Goal: Task Accomplishment & Management: Use online tool/utility

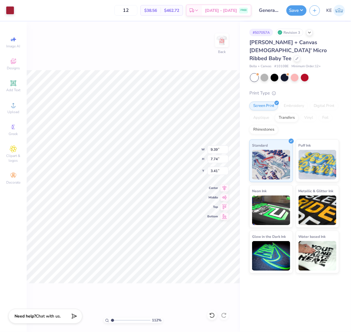
type input "1"
click at [10, 108] on icon at bounding box center [13, 105] width 7 height 7
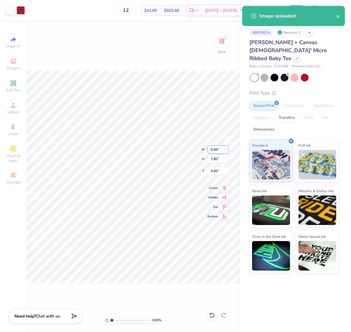
click at [217, 149] on input "9.49" at bounding box center [218, 150] width 21 height 8
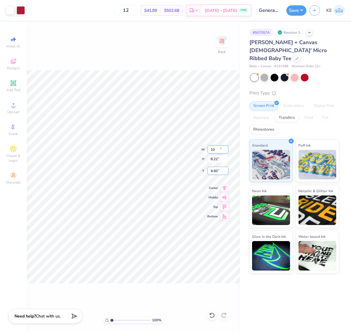
type input "10.00"
type input "8.22"
type input "2.00"
click at [220, 38] on img at bounding box center [222, 40] width 24 height 24
click at [226, 40] on img at bounding box center [222, 40] width 24 height 24
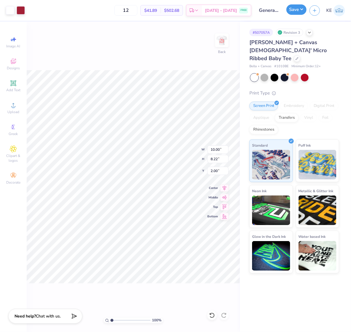
click at [301, 7] on button "Save" at bounding box center [297, 9] width 20 height 10
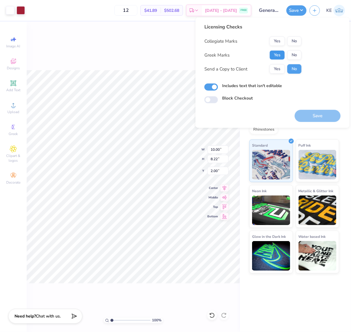
click at [284, 57] on button "Yes" at bounding box center [277, 54] width 15 height 9
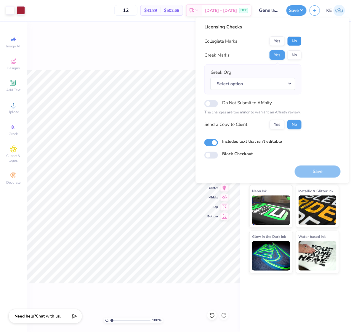
click at [301, 43] on button "No" at bounding box center [295, 40] width 14 height 9
click at [295, 57] on button "No" at bounding box center [295, 54] width 14 height 9
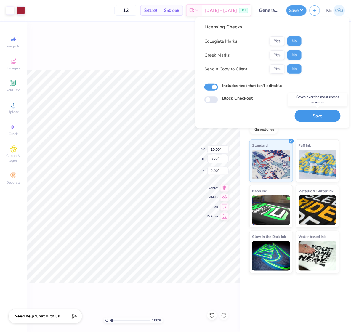
click at [330, 116] on button "Save" at bounding box center [318, 116] width 46 height 12
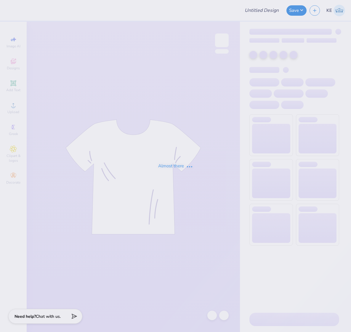
type input "AXO date party"
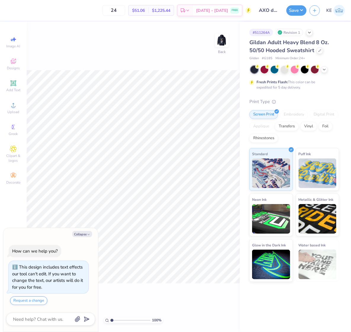
type textarea "x"
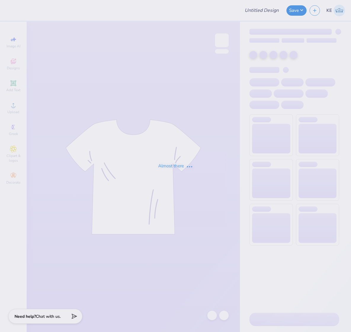
type input "AXO date party"
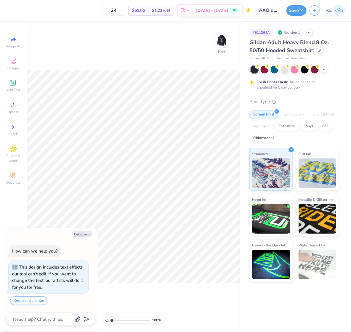
drag, startPoint x: 84, startPoint y: 233, endPoint x: 85, endPoint y: 229, distance: 4.0
click at [84, 232] on button "Collapse" at bounding box center [82, 234] width 20 height 6
type textarea "x"
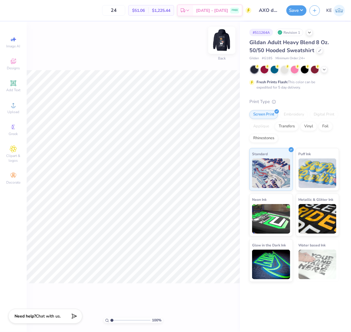
click at [221, 41] on img at bounding box center [222, 40] width 24 height 24
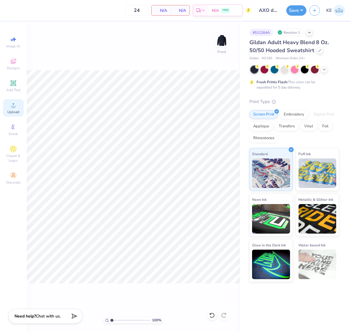
click at [14, 111] on span "Upload" at bounding box center [13, 112] width 12 height 5
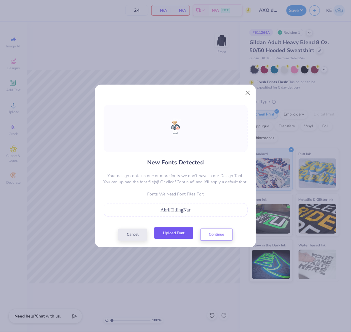
click at [182, 232] on button "Upload Font" at bounding box center [174, 233] width 39 height 12
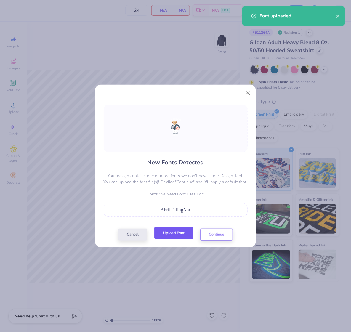
click at [177, 233] on button "Upload Font" at bounding box center [174, 233] width 39 height 12
click at [218, 233] on button "Continue" at bounding box center [216, 233] width 33 height 12
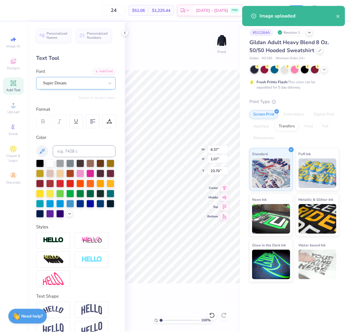
click at [75, 82] on div "Super Dream" at bounding box center [73, 83] width 62 height 9
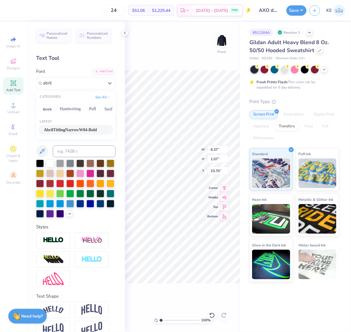
click at [96, 127] on span "AbrilTitlingNarrowW04-Bold" at bounding box center [70, 130] width 53 height 6
type input "abril"
type input "5.72"
type input "1.04"
type input "23.82"
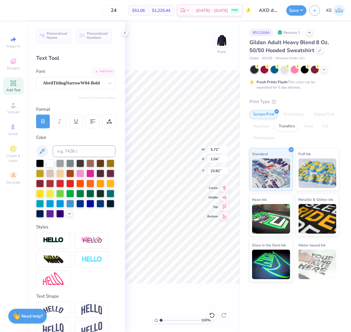
click at [200, 296] on div "100 % Front W 5.72 5.72 " H 1.04 1.04 " Y 23.82 23.82 " Center Middle Top Bottom" at bounding box center [182, 177] width 115 height 311
click at [123, 32] on icon at bounding box center [125, 33] width 5 height 5
click at [98, 71] on div "Add Font" at bounding box center [103, 71] width 23 height 7
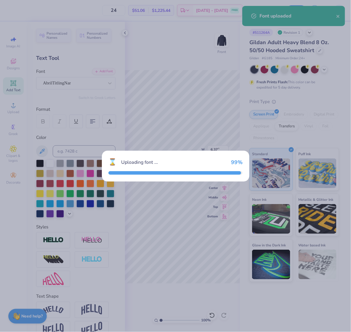
type input "5.44"
type input "1.02"
type input "23.83"
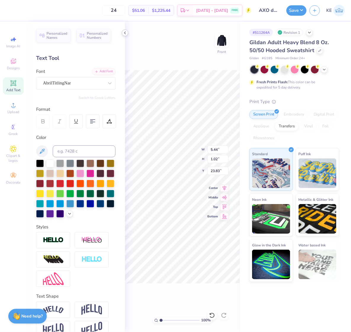
click at [123, 34] on icon at bounding box center [125, 33] width 5 height 5
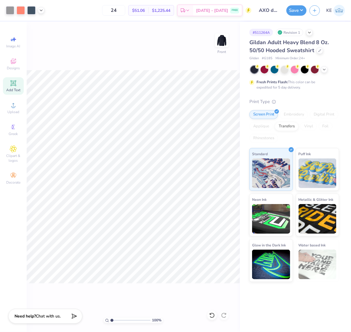
click at [175, 291] on div "100 % Front" at bounding box center [134, 177] width 214 height 311
click at [131, 284] on div at bounding box center [134, 177] width 214 height 214
click at [215, 157] on input "17.62" at bounding box center [218, 159] width 21 height 8
type input "15"
type input "8.73"
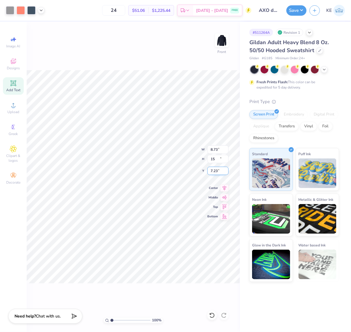
type input "15.00"
click at [216, 171] on input "8.54" at bounding box center [218, 171] width 21 height 8
type input "6.00"
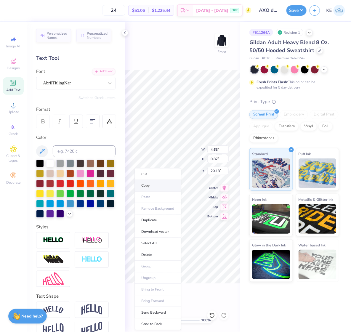
click at [158, 186] on li "Copy" at bounding box center [158, 186] width 47 height 12
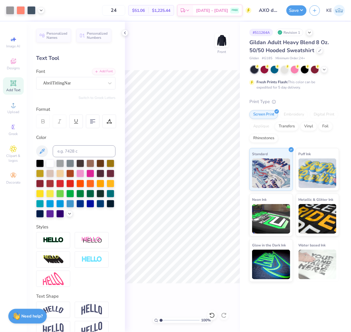
click at [197, 287] on div "100 % Front" at bounding box center [182, 177] width 115 height 311
click at [220, 41] on img at bounding box center [222, 40] width 24 height 24
click at [40, 12] on icon at bounding box center [41, 9] width 5 height 5
click at [123, 33] on icon at bounding box center [125, 33] width 5 height 5
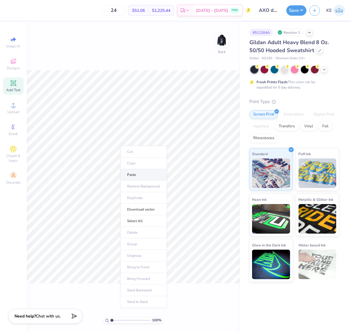
click at [149, 173] on li "Paste" at bounding box center [144, 175] width 47 height 12
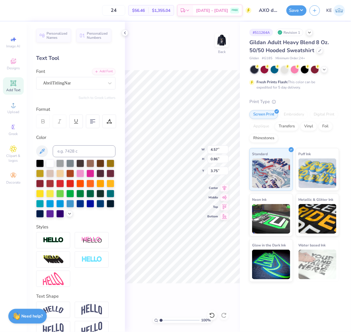
scroll to position [5, 1]
paste textarea
type textarea "a"
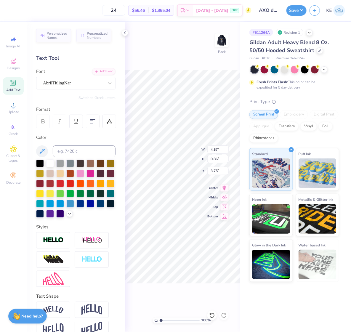
type textarea "ALPHA CHI"
type input "5.82"
type input "0.85"
click at [218, 147] on input "5.82" at bounding box center [218, 150] width 21 height 8
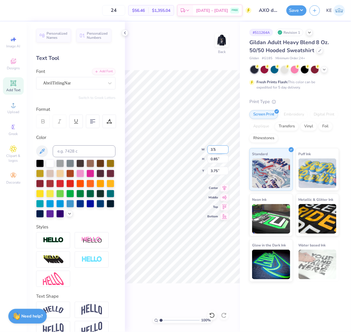
type input "5.82"
click at [217, 147] on input "5.82" at bounding box center [218, 150] width 21 height 8
type input "3.50"
type input "0.51"
type input "3.00"
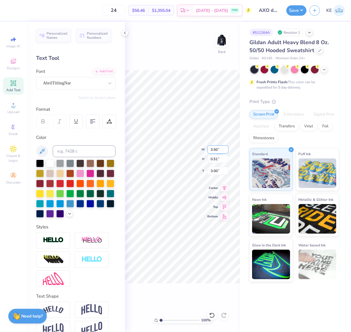
click at [217, 152] on input "3.50" at bounding box center [218, 150] width 21 height 8
type input "6.00"
type input "0.88"
click at [215, 171] on input "2.82" at bounding box center [218, 171] width 21 height 8
type input "3.00"
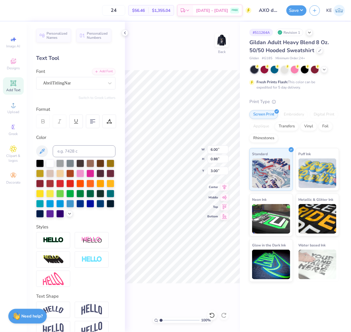
click at [224, 187] on icon at bounding box center [225, 187] width 4 height 5
click at [214, 150] on input "6.00" at bounding box center [218, 150] width 21 height 8
type input "8.00"
type input "1.17"
click at [213, 171] on input "2.85" at bounding box center [218, 171] width 21 height 8
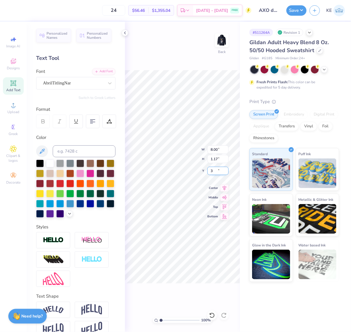
type input "3.00"
click at [128, 34] on div at bounding box center [125, 33] width 7 height 7
click at [216, 150] on input "8.00" at bounding box center [218, 150] width 21 height 8
type input "3.50"
type input "0.51"
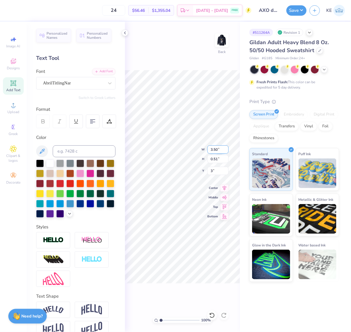
type input "3.00"
click at [300, 3] on div "Save KE" at bounding box center [319, 10] width 65 height 21
click at [299, 6] on button "Save" at bounding box center [297, 9] width 20 height 10
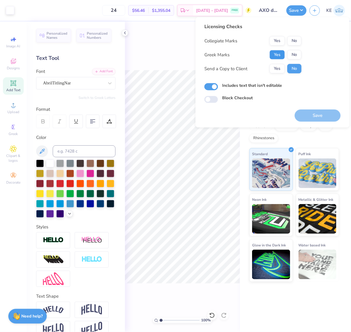
click at [280, 51] on button "Yes" at bounding box center [277, 54] width 15 height 9
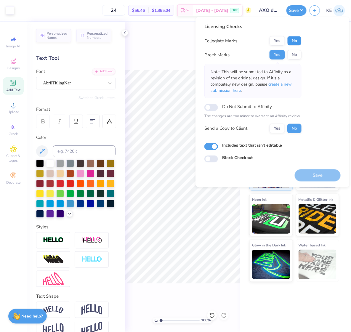
click at [293, 40] on button "No" at bounding box center [295, 40] width 14 height 9
click at [316, 174] on button "Save" at bounding box center [318, 175] width 46 height 12
click at [302, 9] on button "Save" at bounding box center [297, 9] width 20 height 10
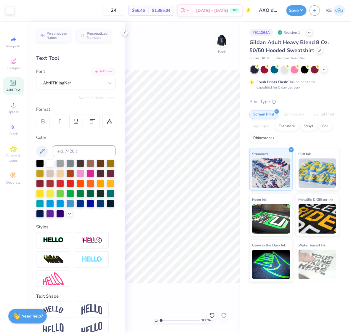
click at [124, 33] on icon at bounding box center [125, 33] width 5 height 5
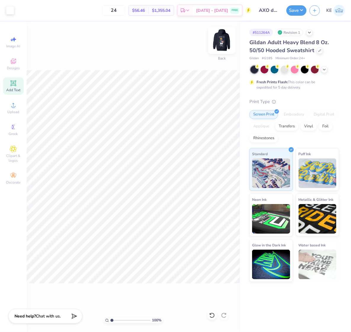
click at [225, 40] on img at bounding box center [222, 40] width 24 height 24
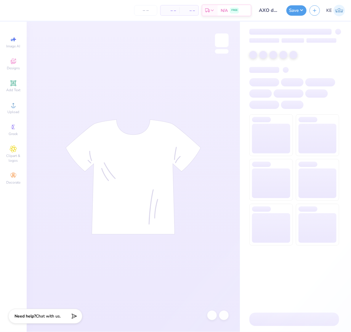
type input "AXO date party"
type input "24"
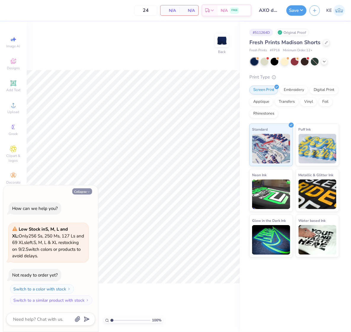
click at [84, 189] on button "Collapse" at bounding box center [82, 192] width 20 height 6
type textarea "x"
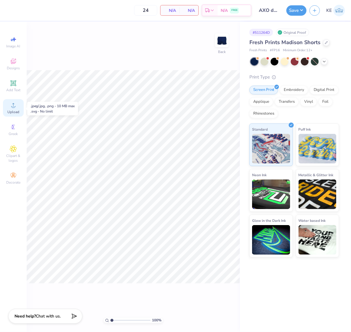
click at [16, 111] on span "Upload" at bounding box center [13, 112] width 12 height 5
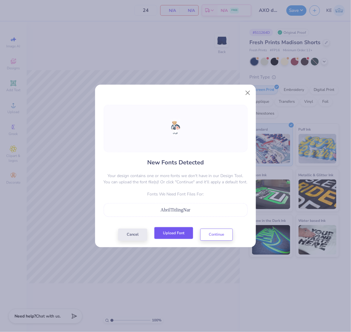
click at [179, 234] on button "Upload Font" at bounding box center [174, 233] width 39 height 12
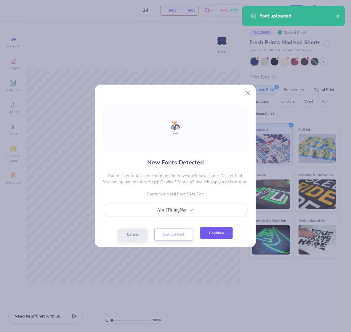
click at [218, 233] on button "Continue" at bounding box center [216, 233] width 33 height 12
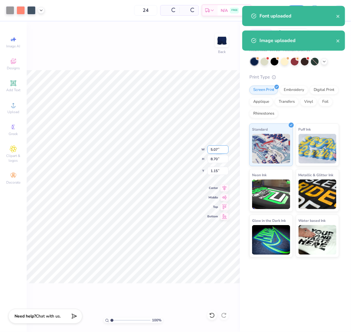
click at [214, 150] on input "5.07" at bounding box center [218, 150] width 21 height 8
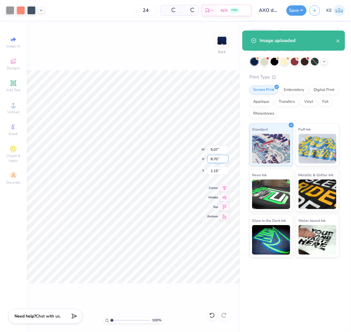
click at [218, 160] on input "8.70" at bounding box center [218, 159] width 21 height 8
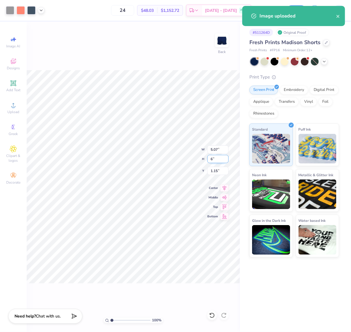
type input "6"
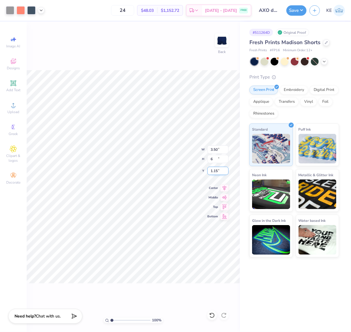
type input "3.50"
type input "6.00"
click at [217, 171] on input "2.50" at bounding box center [218, 171] width 21 height 8
type input "3.00"
click at [213, 159] on input "5.54" at bounding box center [218, 159] width 21 height 8
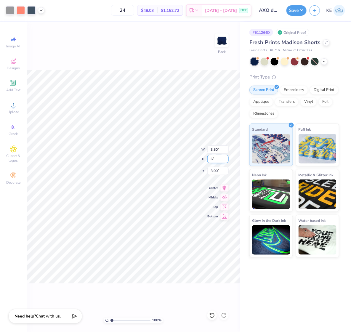
type input "6"
type input "3.80"
type input "6.00"
click at [214, 174] on input "2.77" at bounding box center [218, 171] width 21 height 8
type input "2.77"
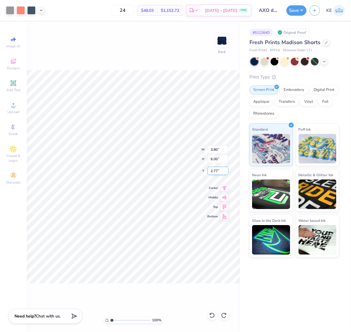
type input "3.50"
type input "5.54"
type input "3.00"
type input "3.55"
click at [217, 150] on input "3.50" at bounding box center [218, 150] width 21 height 8
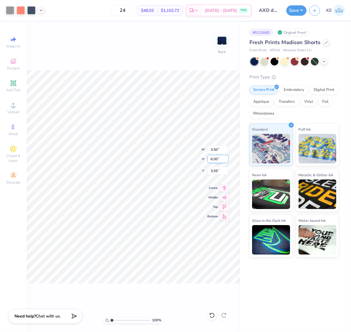
click at [217, 159] on input "6.00" at bounding box center [218, 159] width 21 height 8
type input "4"
type input "2.33"
type input "4.00"
type input "4.55"
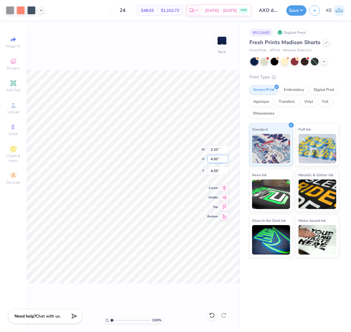
click at [215, 161] on input "4.00" at bounding box center [218, 159] width 21 height 8
type input "3"
type input "1.75"
type input "3.00"
type input "5.05"
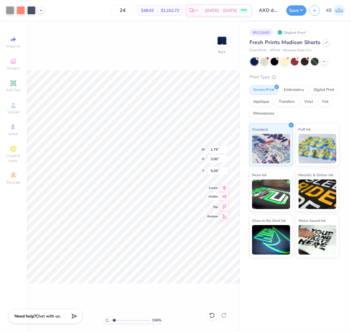
type input "1.5599703687744"
click at [217, 171] on input "6.01" at bounding box center [218, 171] width 21 height 8
type input "6"
type input "1.5599703687744"
type input "6.00"
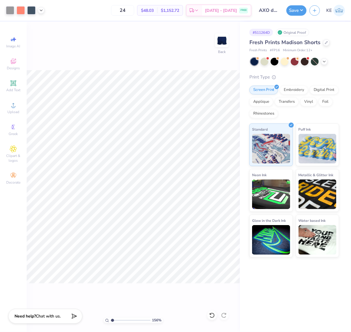
type input "1"
type input "5.97"
click at [226, 186] on icon at bounding box center [225, 187] width 8 height 7
type input "6.00"
click at [301, 16] on div "Save KE" at bounding box center [319, 10] width 65 height 21
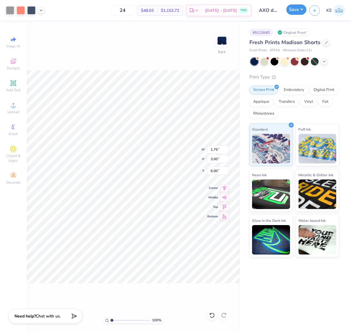
click at [303, 11] on button "Save" at bounding box center [297, 9] width 20 height 10
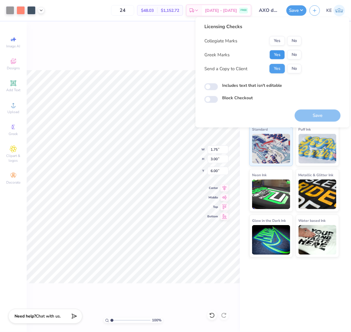
click at [283, 54] on button "Yes" at bounding box center [277, 54] width 15 height 9
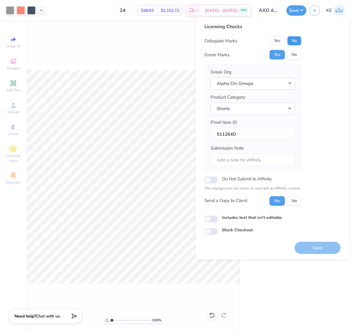
click at [298, 42] on button "No" at bounding box center [295, 40] width 14 height 9
click at [322, 249] on button "Save" at bounding box center [318, 248] width 46 height 12
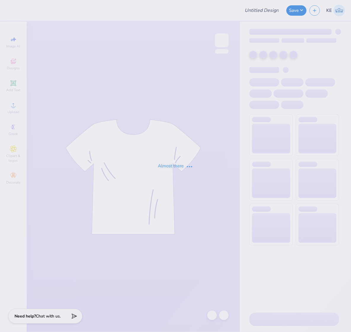
type input "Shirts"
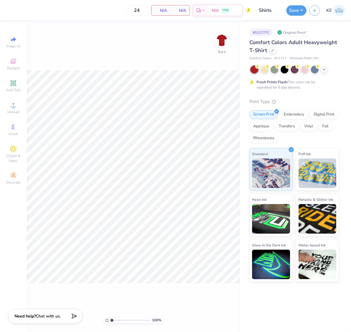
click at [2, 104] on div "Image AI Designs Add Text Upload Greek Clipart & logos Decorate" at bounding box center [13, 177] width 27 height 311
click at [8, 106] on div "Upload" at bounding box center [13, 107] width 21 height 17
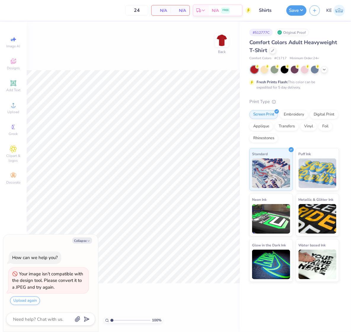
click at [3, 110] on div "Image AI Designs Add Text Upload Greek Clipart & logos Decorate" at bounding box center [13, 177] width 27 height 311
click at [5, 110] on div "Upload" at bounding box center [13, 107] width 21 height 17
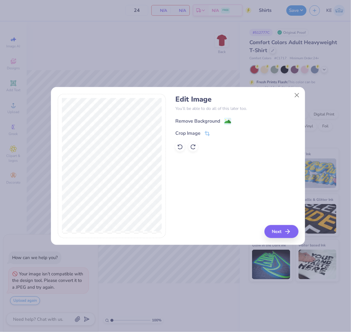
click at [214, 121] on div "Remove Background" at bounding box center [198, 121] width 45 height 7
click at [297, 97] on button "Close" at bounding box center [297, 95] width 11 height 11
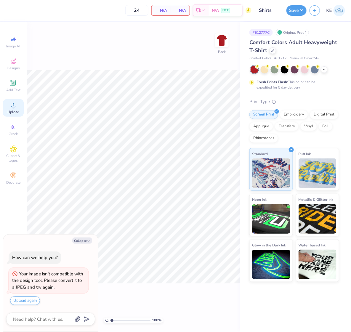
click at [13, 109] on div "Upload" at bounding box center [13, 107] width 21 height 17
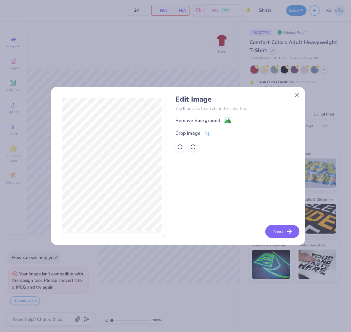
click at [276, 229] on button "Next" at bounding box center [283, 231] width 34 height 13
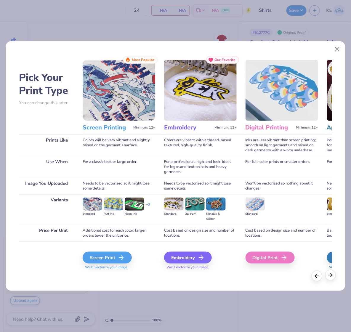
click at [330, 279] on div at bounding box center [331, 275] width 11 height 11
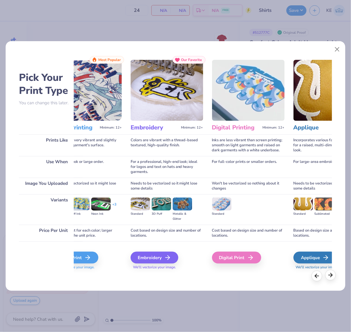
scroll to position [0, 157]
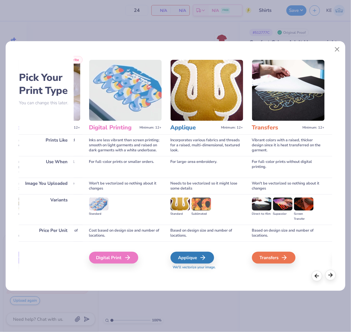
click at [331, 277] on icon at bounding box center [331, 275] width 7 height 7
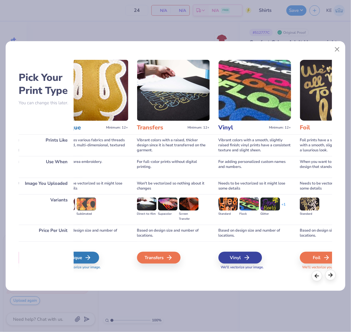
scroll to position [0, 314]
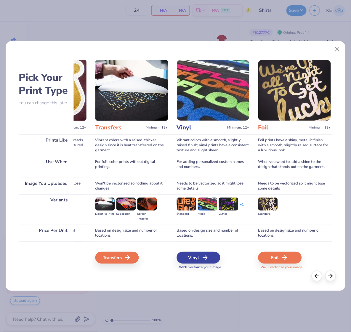
click at [134, 107] on img at bounding box center [132, 90] width 73 height 61
click at [123, 255] on div "Transfers" at bounding box center [118, 258] width 44 height 12
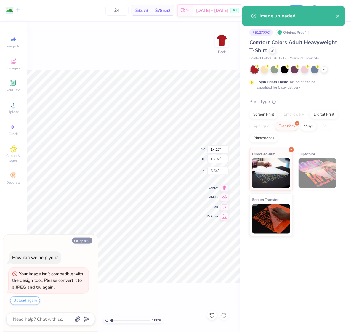
click at [87, 241] on icon "button" at bounding box center [89, 242] width 4 height 4
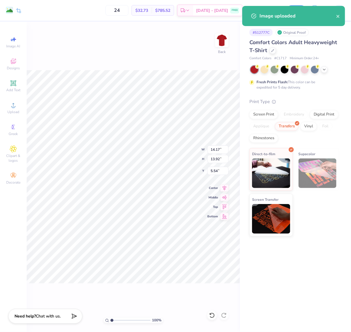
type textarea "x"
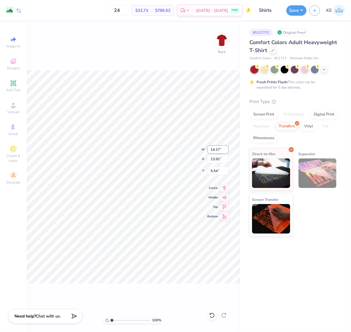
click at [217, 152] on input "14.17" at bounding box center [218, 150] width 21 height 8
type input "12.00"
type input "11.79"
type input "3.00"
click at [217, 152] on input "12.00" at bounding box center [218, 150] width 21 height 8
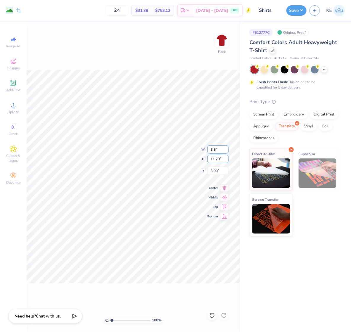
type input "3.50"
type input "3.44"
type input "7.18"
click at [215, 147] on input "3.50" at bounding box center [218, 150] width 21 height 8
type input "12.00"
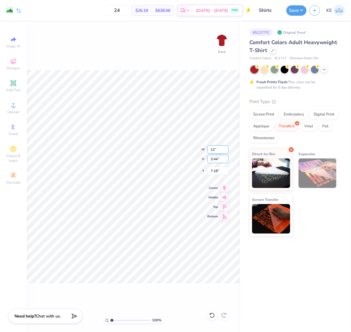
type input "11.79"
type input "3.00"
click at [217, 158] on input "11.79" at bounding box center [218, 159] width 21 height 8
type input "15"
type input "14.24"
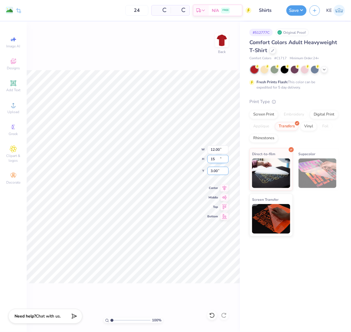
type input "13.99"
type input "1.90"
click at [211, 316] on icon at bounding box center [212, 316] width 6 height 6
type input "12.00"
type input "11.79"
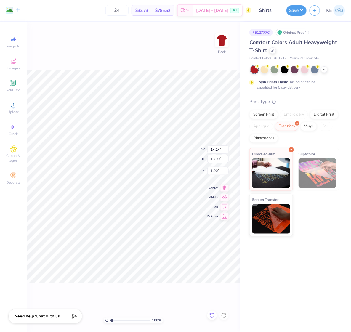
type input "3.00"
click at [216, 150] on input "12.00" at bounding box center [218, 150] width 21 height 8
type input "12.50"
type input "12.28"
type input "3.00"
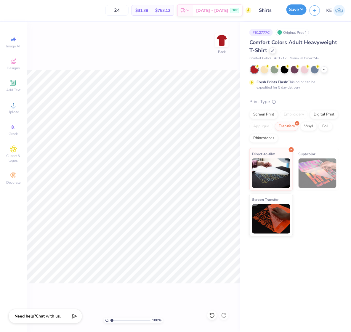
click at [300, 10] on button "Save" at bounding box center [297, 9] width 20 height 10
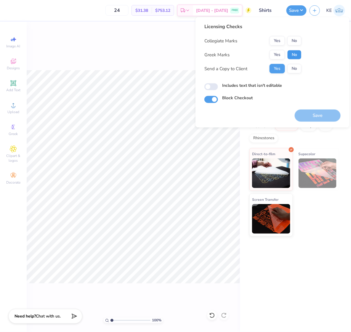
click at [295, 55] on button "No" at bounding box center [295, 54] width 14 height 9
click at [300, 40] on button "No" at bounding box center [295, 40] width 14 height 9
click at [319, 114] on button "Save" at bounding box center [318, 116] width 46 height 12
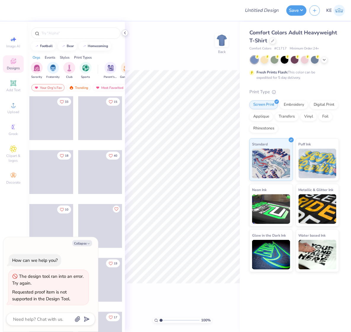
click at [125, 34] on icon at bounding box center [125, 33] width 5 height 5
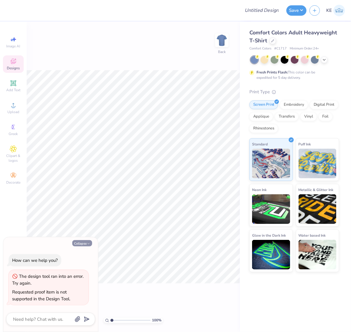
click at [83, 242] on button "Collapse" at bounding box center [82, 244] width 20 height 6
type textarea "x"
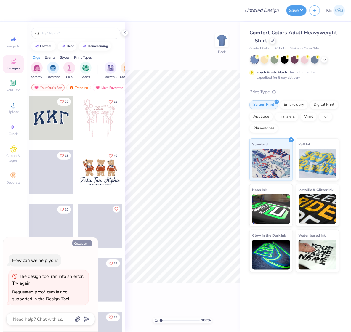
click at [85, 243] on button "Collapse" at bounding box center [82, 244] width 20 height 6
type textarea "x"
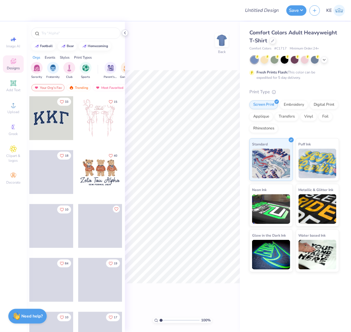
click at [126, 34] on icon at bounding box center [125, 33] width 5 height 5
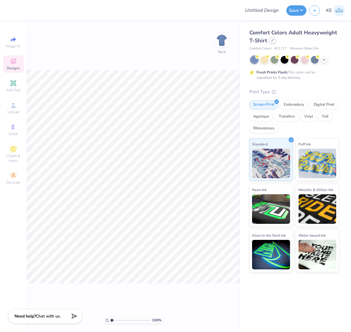
click at [272, 40] on icon at bounding box center [273, 40] width 2 height 2
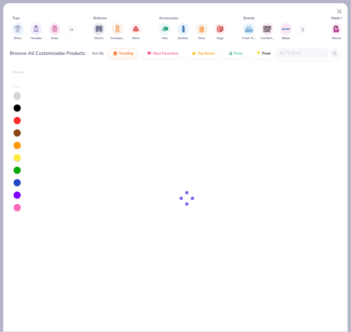
click at [283, 55] on input "text" at bounding box center [302, 53] width 46 height 7
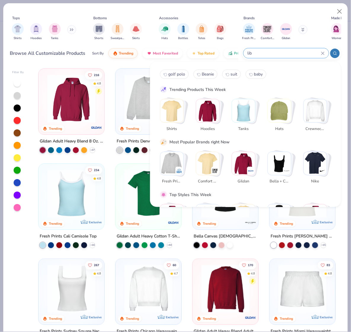
type input "libe"
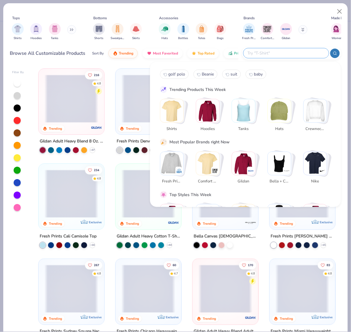
paste input "Liberty Bags 8860 Canvas Tote Bag"
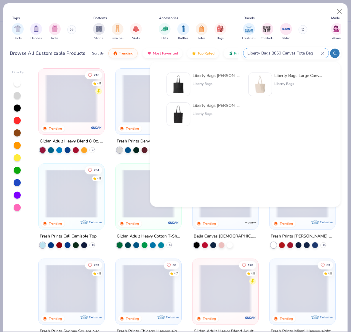
type input "Liberty Bags 8860 Canvas Tote Bag"
click at [221, 80] on div "Liberty Bags [PERSON_NAME] Canvas Tote Liberty Bags" at bounding box center [218, 85] width 50 height 24
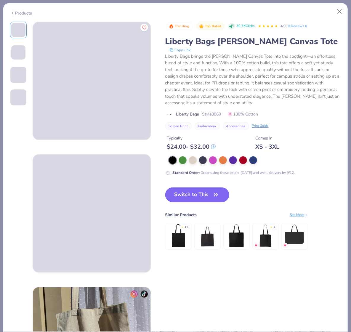
click at [189, 193] on button "Switch to This" at bounding box center [197, 195] width 64 height 15
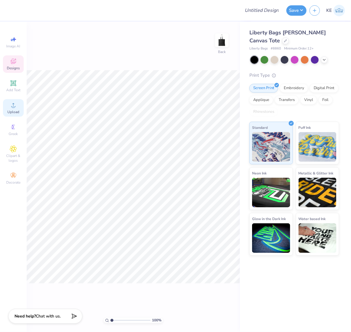
click at [11, 109] on icon at bounding box center [13, 105] width 7 height 7
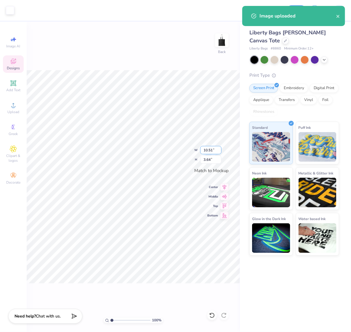
click at [209, 149] on input "10.51" at bounding box center [210, 150] width 21 height 8
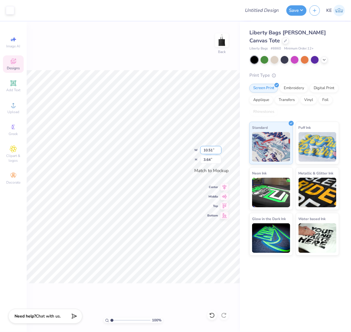
click at [209, 147] on input "10.51" at bounding box center [210, 150] width 21 height 8
type input "7.00"
type input "2.42"
click at [297, 11] on button "Save" at bounding box center [297, 9] width 20 height 10
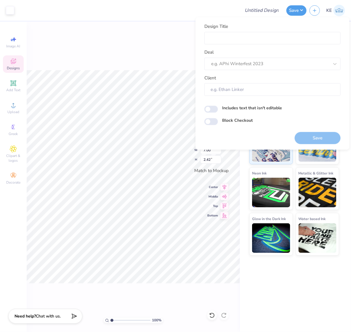
click at [152, 61] on div "100 % Back W 7.00 7.00 " H 2.42 2.42 " Match to [GEOGRAPHIC_DATA] Middle Top Bo…" at bounding box center [134, 177] width 214 height 311
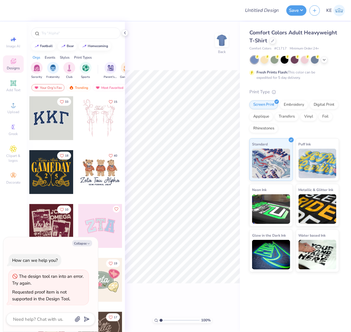
click at [126, 32] on icon at bounding box center [125, 33] width 5 height 5
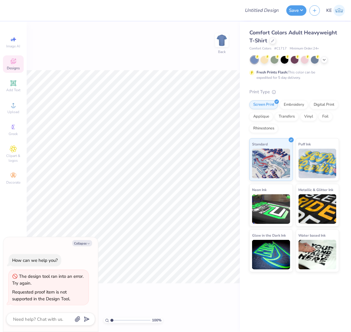
type textarea "x"
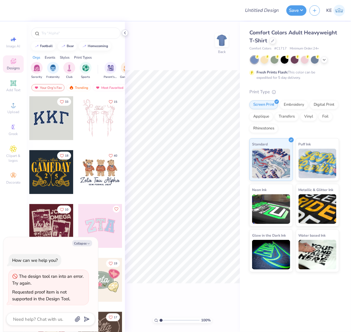
click at [124, 31] on icon at bounding box center [125, 33] width 5 height 5
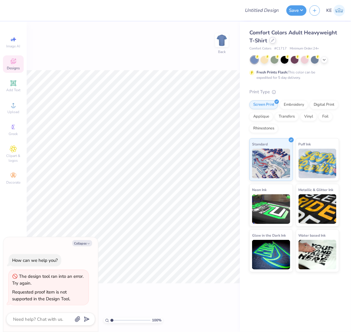
click at [272, 39] on icon at bounding box center [273, 40] width 3 height 3
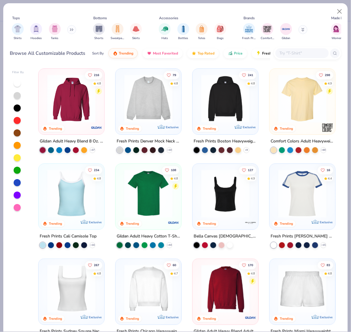
type textarea "x"
click at [300, 54] on input "text" at bounding box center [302, 53] width 46 height 7
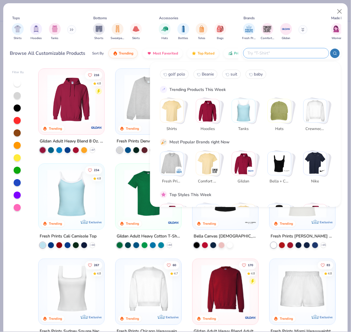
paste input "Liberty Bags 8860 Canvas Tote Bag"
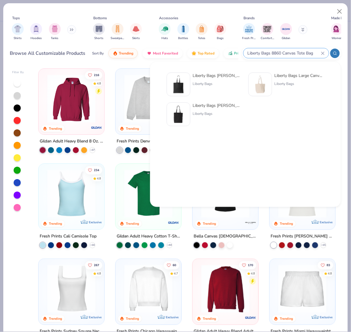
type input "Liberty Bags 8860 Canvas Tote Bag"
click at [197, 75] on div "Liberty Bags [PERSON_NAME] Canvas Tote" at bounding box center [218, 76] width 50 height 6
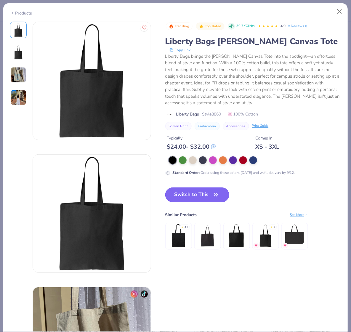
click at [203, 197] on button "Switch to This" at bounding box center [197, 195] width 64 height 15
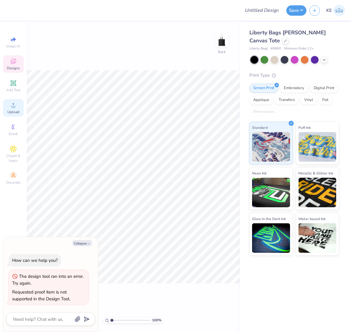
click at [14, 105] on icon at bounding box center [13, 105] width 7 height 7
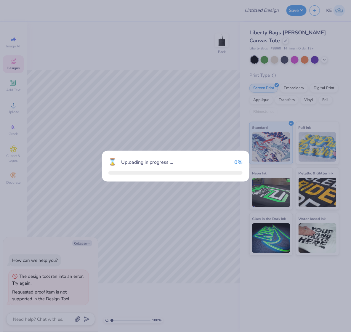
type textarea "x"
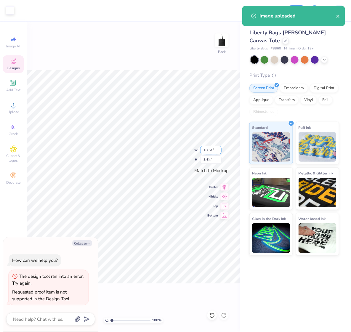
click at [214, 150] on input "10.51" at bounding box center [210, 150] width 21 height 8
type input "7"
type textarea "x"
type input "7.00"
type input "2.42"
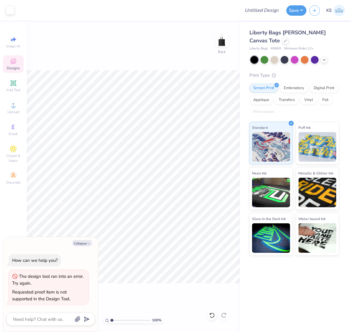
click at [75, 238] on div "Collapse How can we help you? The design tool ran into an error. Try again. Req…" at bounding box center [50, 285] width 95 height 95
click at [82, 242] on button "Collapse" at bounding box center [82, 244] width 20 height 6
type textarea "x"
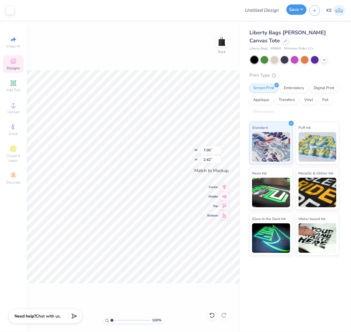
click at [295, 9] on button "Save" at bounding box center [297, 9] width 20 height 10
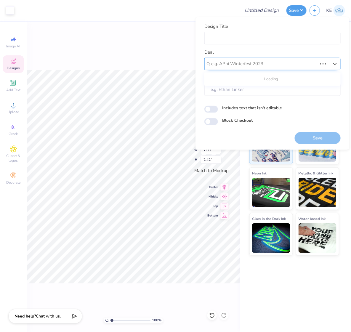
click at [286, 62] on div at bounding box center [264, 64] width 106 height 8
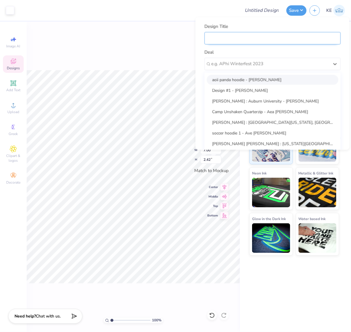
click at [241, 42] on input "Design Title" at bounding box center [273, 38] width 136 height 13
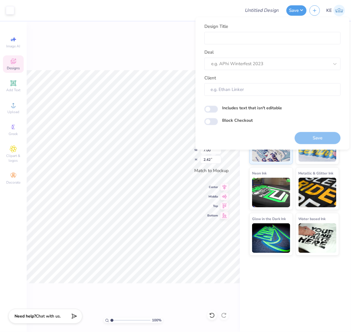
click at [174, 29] on div "100 % Back W 7.00 7.00 " H 2.42 2.42 " Match to Mockup Center Middle Top Bottom" at bounding box center [134, 177] width 214 height 311
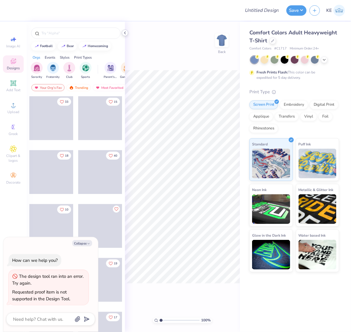
click at [123, 30] on div at bounding box center [125, 33] width 7 height 7
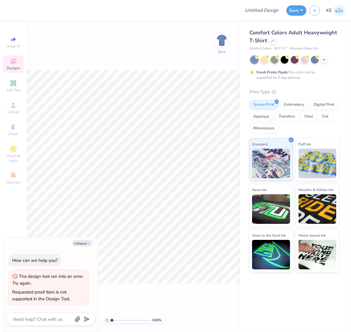
click at [199, 11] on div at bounding box center [123, 10] width 228 height 21
click at [195, 13] on div at bounding box center [123, 10] width 228 height 21
type textarea "x"
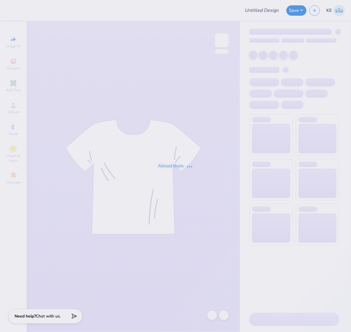
type input "Shirts"
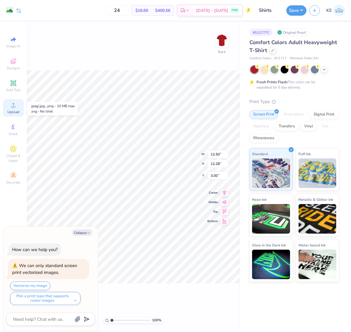
click at [17, 105] on div "Upload" at bounding box center [13, 107] width 21 height 17
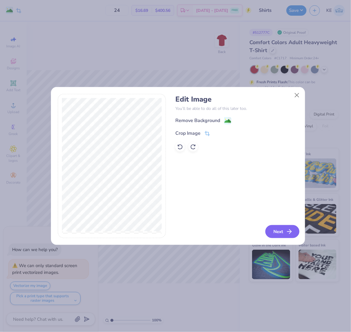
click at [278, 227] on button "Next" at bounding box center [283, 231] width 34 height 13
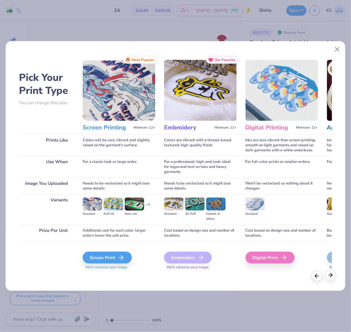
click at [328, 275] on icon at bounding box center [331, 275] width 7 height 7
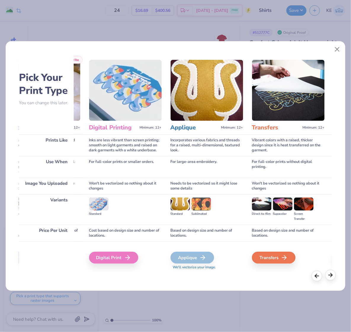
click at [328, 275] on icon at bounding box center [331, 275] width 7 height 7
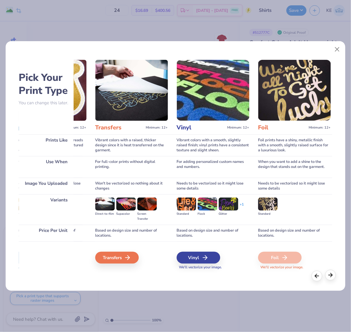
click at [328, 275] on icon at bounding box center [331, 275] width 7 height 7
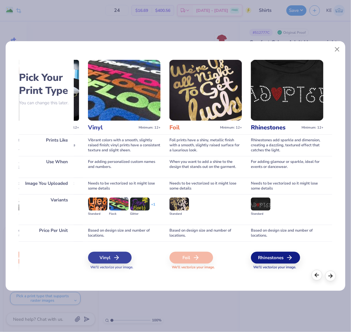
click at [315, 279] on div at bounding box center [317, 275] width 11 height 11
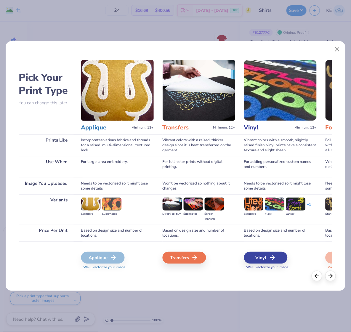
scroll to position [0, 246]
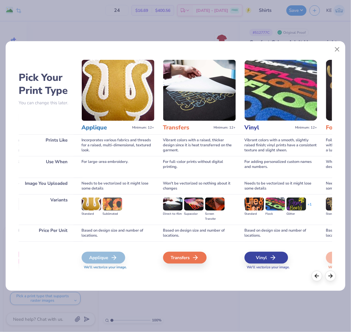
click at [186, 119] on img at bounding box center [199, 90] width 73 height 61
click at [182, 86] on img at bounding box center [199, 90] width 73 height 61
click at [195, 261] on icon at bounding box center [197, 257] width 7 height 7
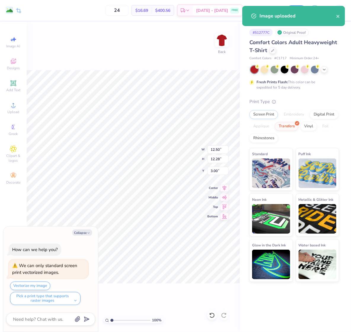
type textarea "x"
type input "14.17"
type input "13.92"
type input "5.54"
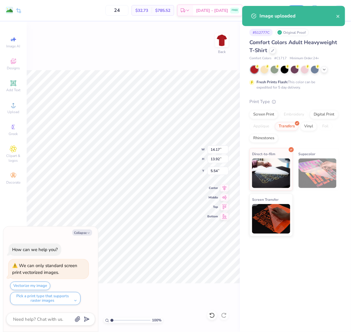
type textarea "x"
type input "12.50"
type input "12.28"
type input "3.00"
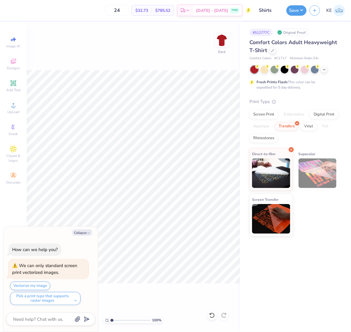
type textarea "x"
click at [218, 147] on input "14.17" at bounding box center [218, 150] width 21 height 8
type input "12.5"
type textarea "x"
type input "12.50"
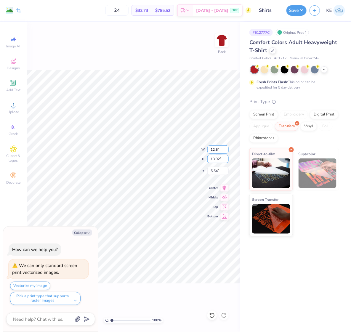
type input "12.28"
type input "3"
type textarea "x"
type input "3.00"
click at [80, 232] on button "Collapse" at bounding box center [82, 233] width 20 height 6
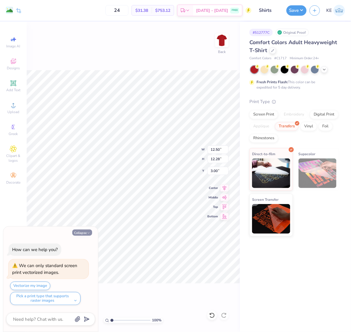
type textarea "x"
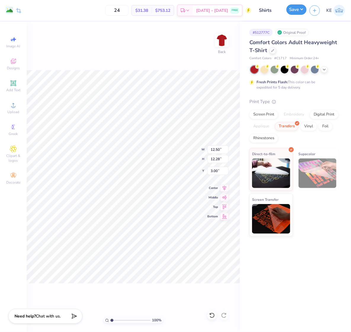
click at [300, 11] on button "Save" at bounding box center [297, 9] width 20 height 10
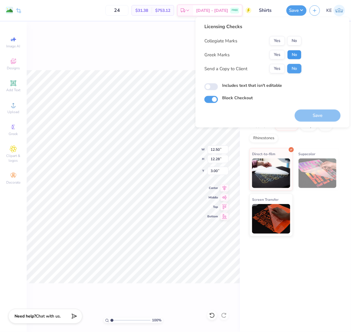
click at [294, 55] on button "No" at bounding box center [295, 54] width 14 height 9
click at [296, 42] on button "No" at bounding box center [295, 40] width 14 height 9
click at [318, 115] on button "Save" at bounding box center [318, 116] width 46 height 12
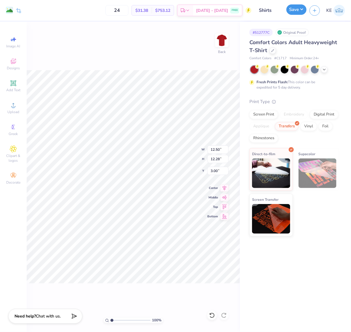
click at [303, 10] on button "Save" at bounding box center [297, 9] width 20 height 10
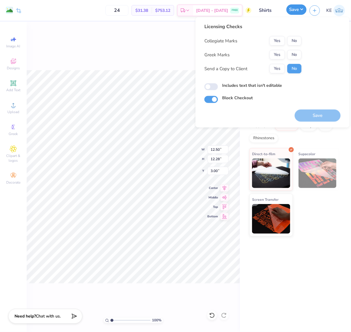
click at [296, 10] on button "Save" at bounding box center [297, 9] width 20 height 10
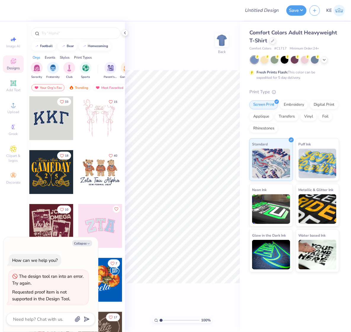
type textarea "x"
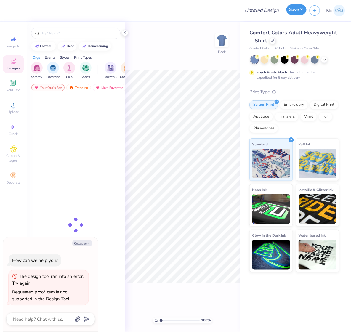
click at [300, 9] on button "Save" at bounding box center [297, 9] width 20 height 10
type textarea "x"
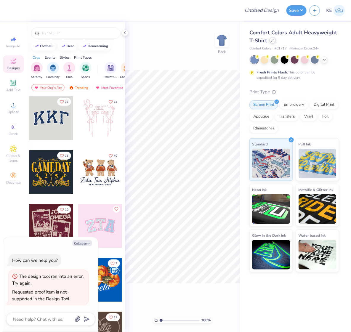
click at [274, 40] on icon at bounding box center [273, 40] width 3 height 3
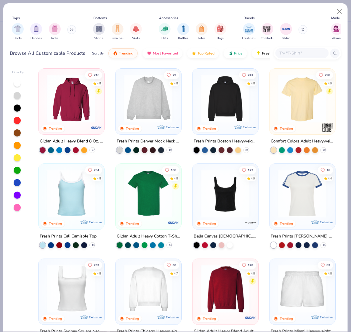
type textarea "x"
click at [292, 52] on input "text" at bounding box center [302, 53] width 46 height 7
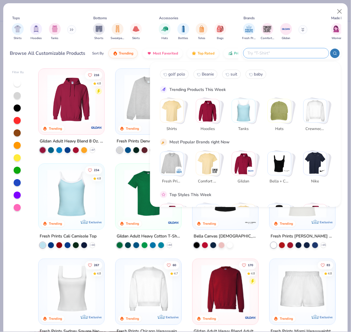
paste input "Liberty Bags 8860"
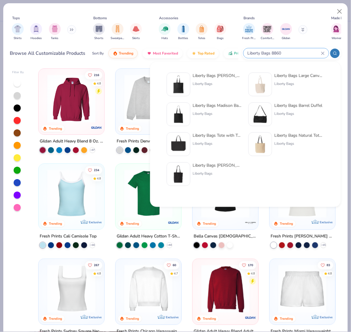
type input "Liberty Bags 8860"
click at [182, 80] on img at bounding box center [179, 84] width 18 height 18
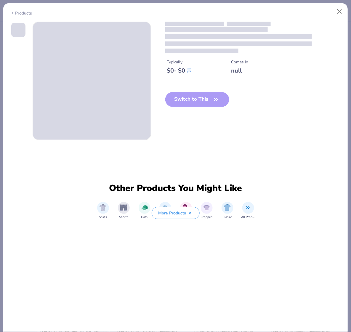
click at [182, 80] on img at bounding box center [179, 84] width 18 height 18
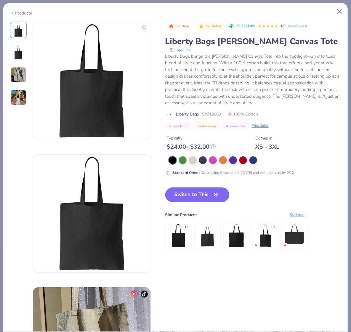
click at [210, 195] on button "Switch to This" at bounding box center [197, 195] width 64 height 15
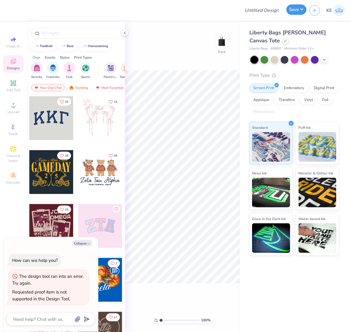
click at [303, 10] on button "Save" at bounding box center [297, 9] width 20 height 10
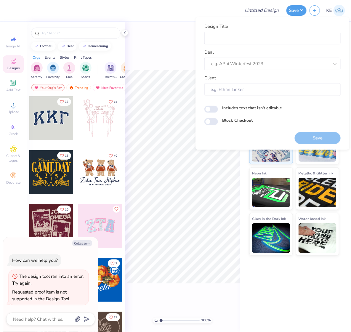
type textarea "x"
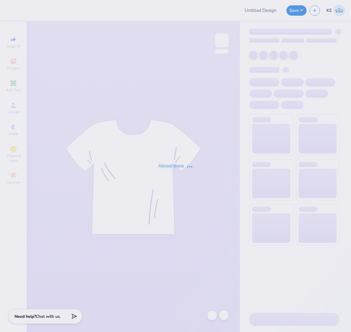
type input "[PERSON_NAME] : [US_STATE][GEOGRAPHIC_DATA]"
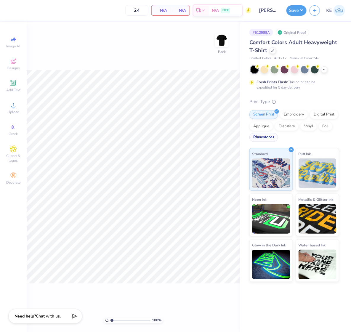
click at [255, 141] on div "Rhinestones" at bounding box center [264, 137] width 29 height 9
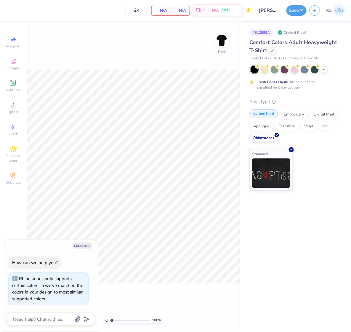
click at [269, 113] on div "Screen Print" at bounding box center [264, 113] width 29 height 9
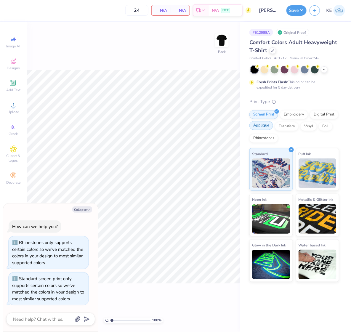
type textarea "x"
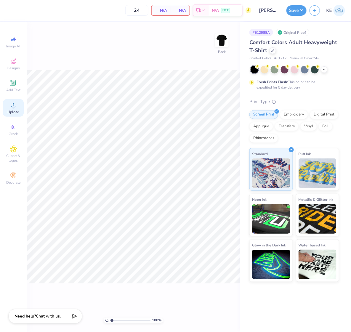
click at [15, 112] on span "Upload" at bounding box center [13, 112] width 12 height 5
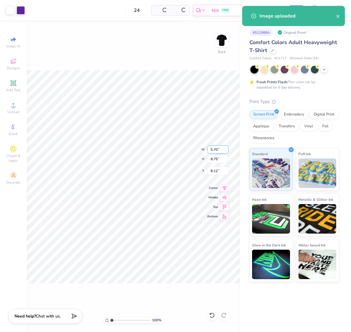
click at [217, 150] on input "5.70" at bounding box center [218, 150] width 21 height 8
type input "3.50"
type input "5.38"
type input "3.00"
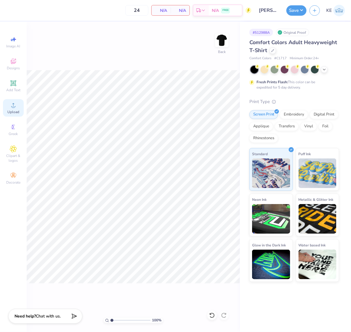
click at [10, 108] on icon at bounding box center [13, 105] width 7 height 7
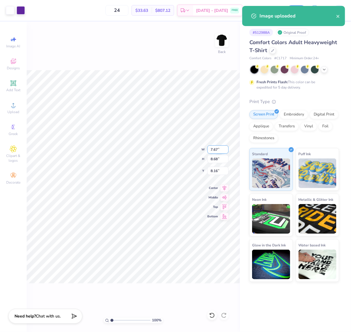
click at [215, 151] on input "7.67" at bounding box center [218, 150] width 21 height 8
type input "3.5"
type input "3.09"
type input "3.50"
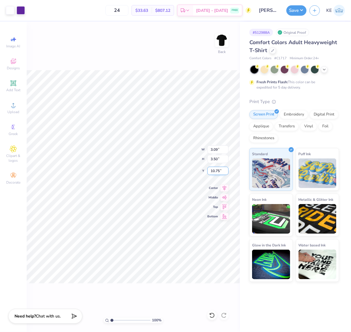
click at [214, 171] on input "10.75" at bounding box center [218, 171] width 21 height 8
type input "3.00"
click at [220, 36] on img at bounding box center [222, 40] width 24 height 24
click at [16, 106] on icon at bounding box center [13, 105] width 7 height 7
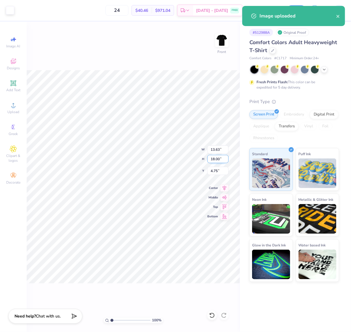
click at [217, 158] on input "18.00" at bounding box center [218, 159] width 21 height 8
type input "15"
type input "11.36"
type input "15.00"
type input "3.00"
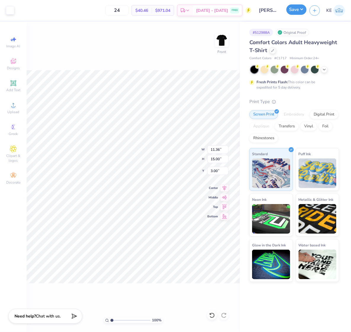
click at [300, 11] on button "Save" at bounding box center [297, 9] width 20 height 10
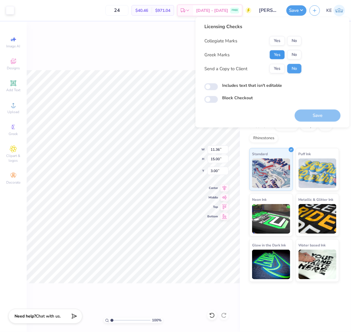
click at [273, 55] on button "Yes" at bounding box center [277, 54] width 15 height 9
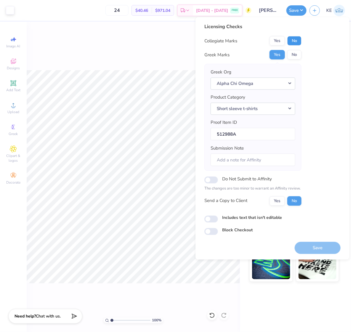
click at [292, 39] on button "No" at bounding box center [295, 40] width 14 height 9
click at [322, 249] on button "Save" at bounding box center [318, 248] width 46 height 12
